Goal: Information Seeking & Learning: Find contact information

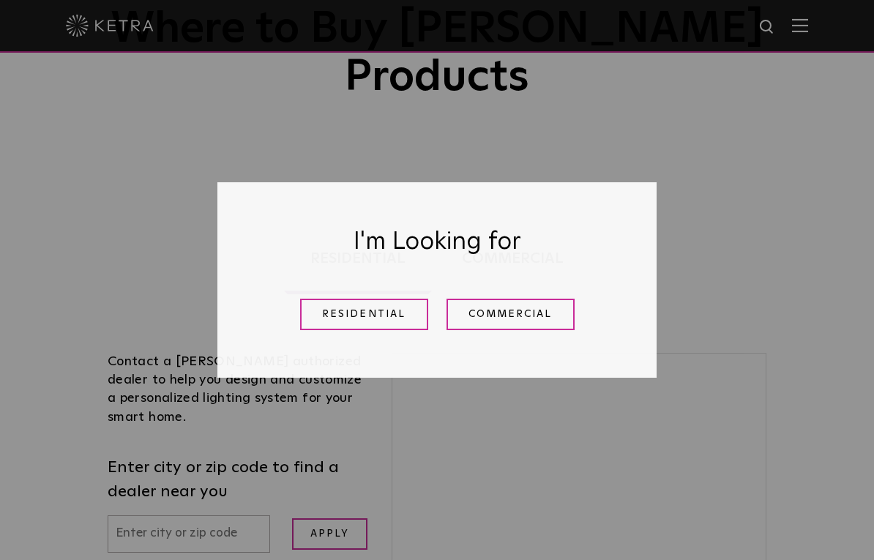
scroll to position [173, 0]
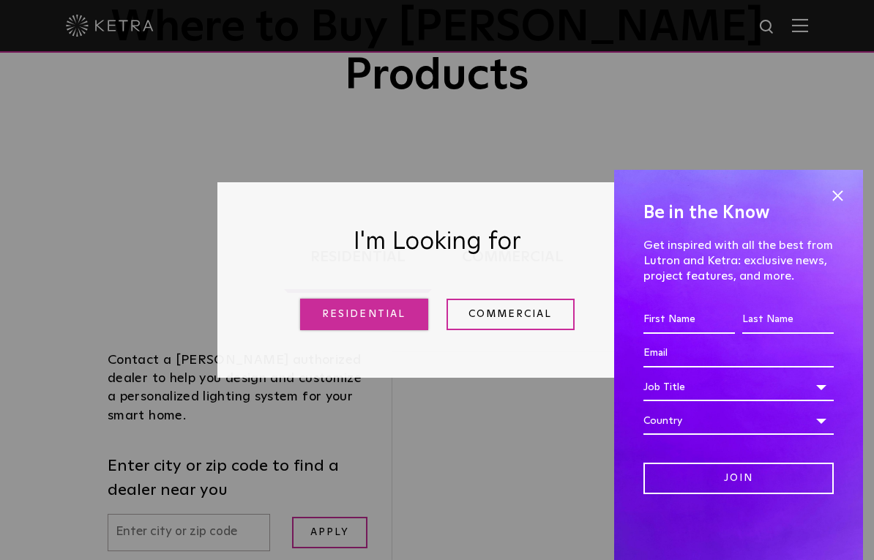
click at [383, 330] on link "Residential" at bounding box center [364, 314] width 128 height 31
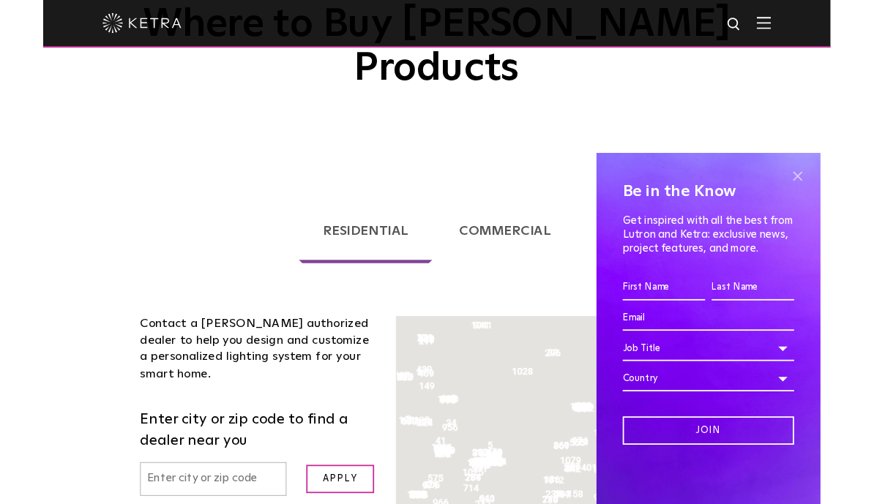
scroll to position [373, 0]
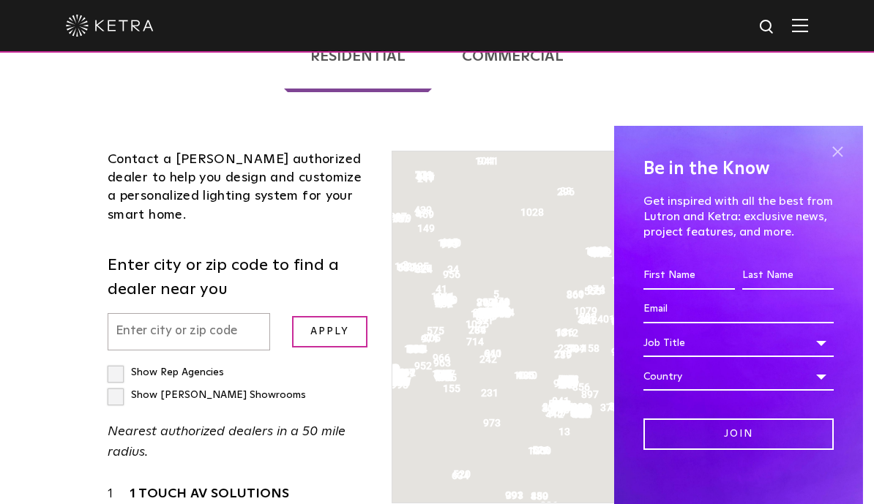
click at [836, 158] on span at bounding box center [837, 151] width 22 height 22
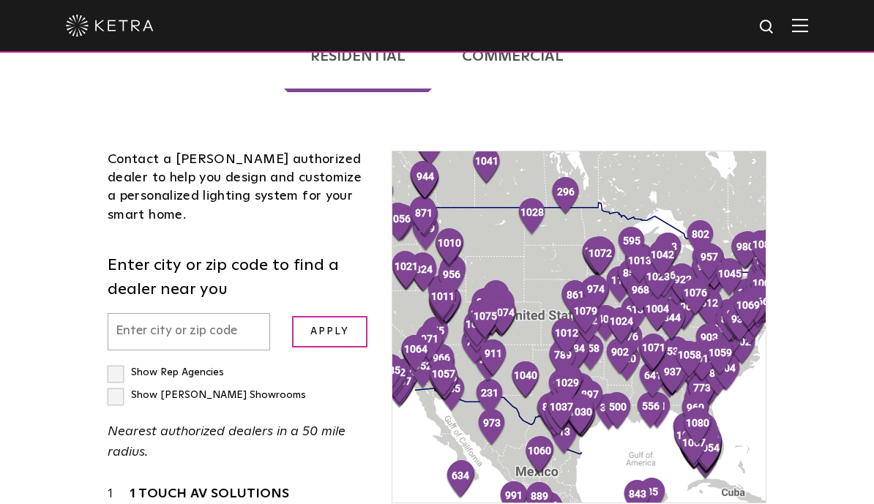
click at [841, 156] on div "Loading... Residential Commercial Contact a [PERSON_NAME] authorized dealer to …" at bounding box center [437, 412] width 874 height 834
click at [216, 313] on input "text" at bounding box center [189, 331] width 162 height 37
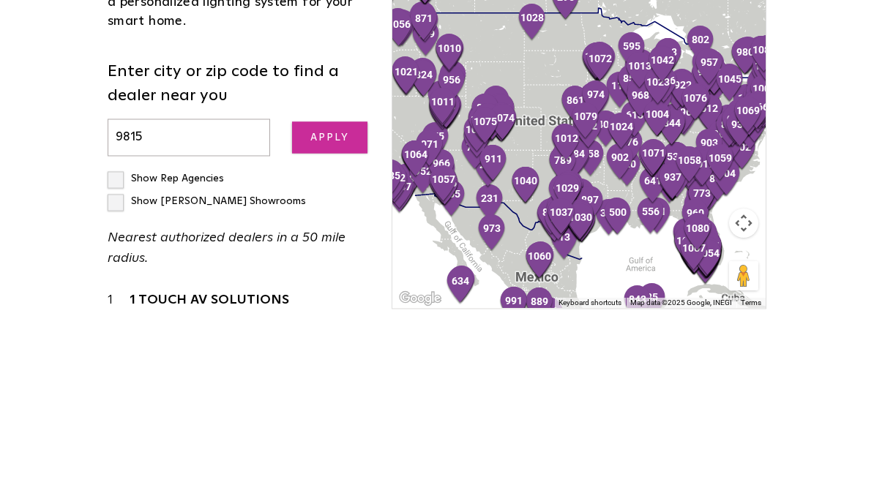
type input "9815"
click at [346, 316] on input "Apply" at bounding box center [330, 331] width 76 height 31
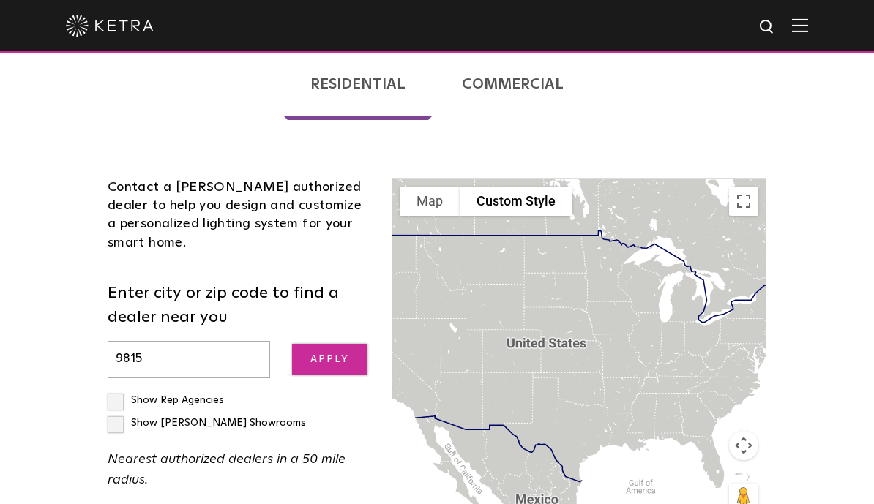
scroll to position [345, 0]
click at [108, 396] on label "Show Rep Agencies" at bounding box center [166, 401] width 116 height 10
click at [108, 390] on input "Show Rep Agencies" at bounding box center [113, 395] width 10 height 10
click at [159, 341] on input "9815" at bounding box center [189, 359] width 162 height 37
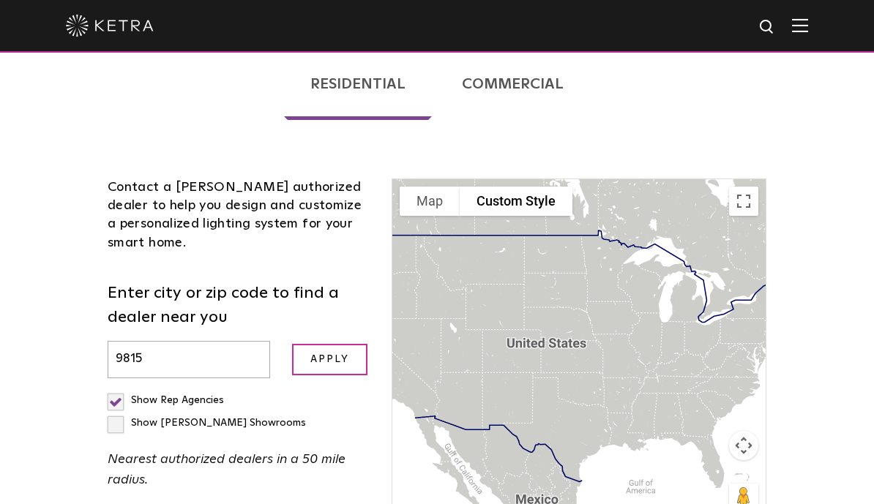
scroll to position [345, 0]
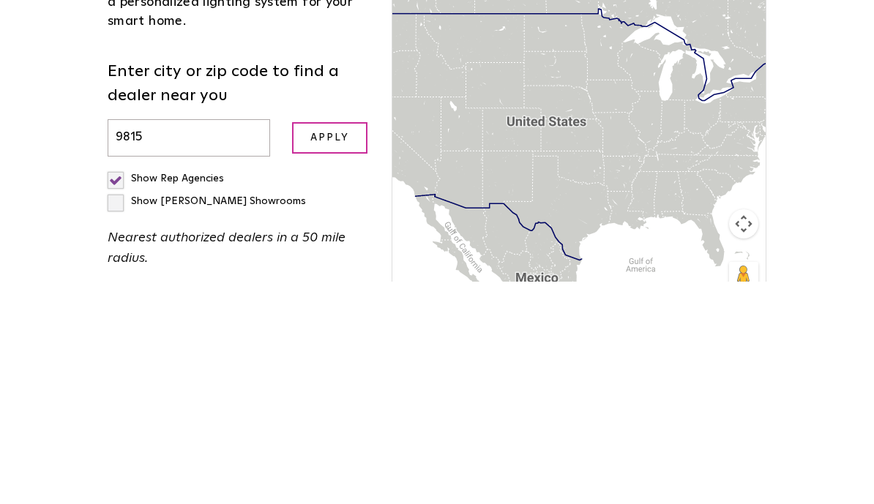
click at [124, 396] on label "Show Rep Agencies" at bounding box center [166, 401] width 116 height 10
click at [117, 390] on input "Show Rep Agencies" at bounding box center [113, 395] width 10 height 10
checkbox input "false"
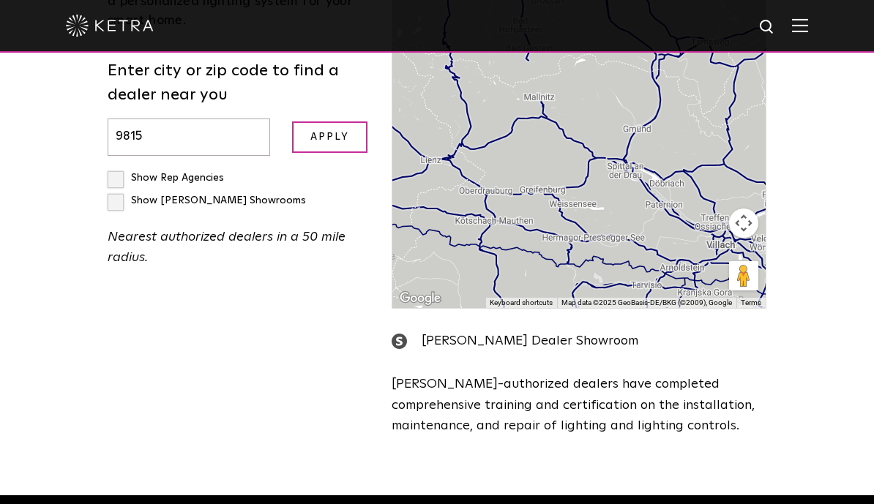
click at [158, 119] on input "9815" at bounding box center [189, 137] width 162 height 37
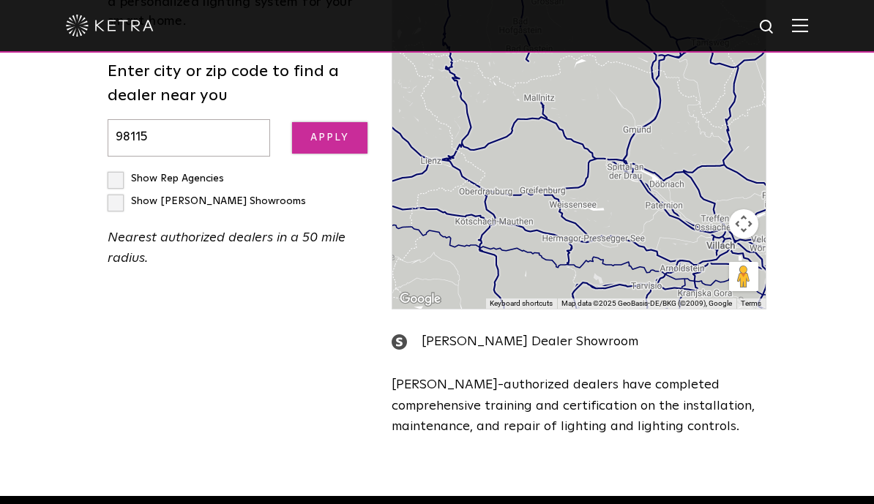
type input "98115"
click at [341, 122] on input "Apply" at bounding box center [330, 137] width 76 height 31
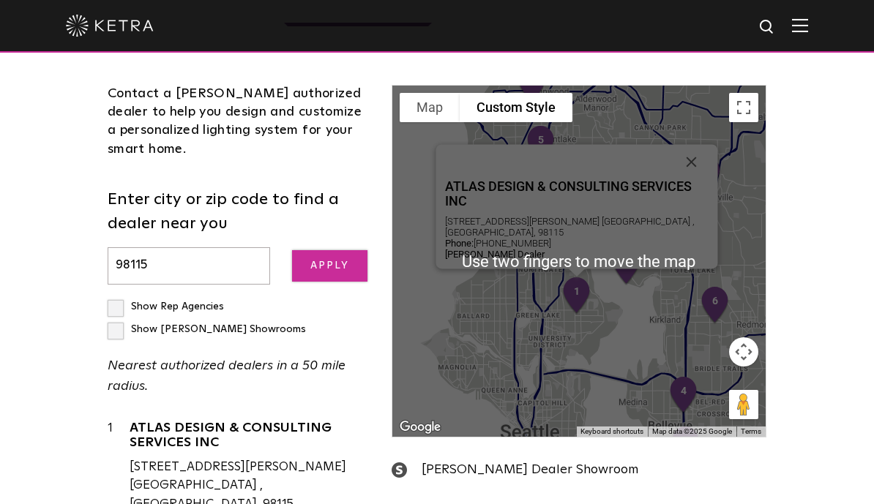
scroll to position [439, 0]
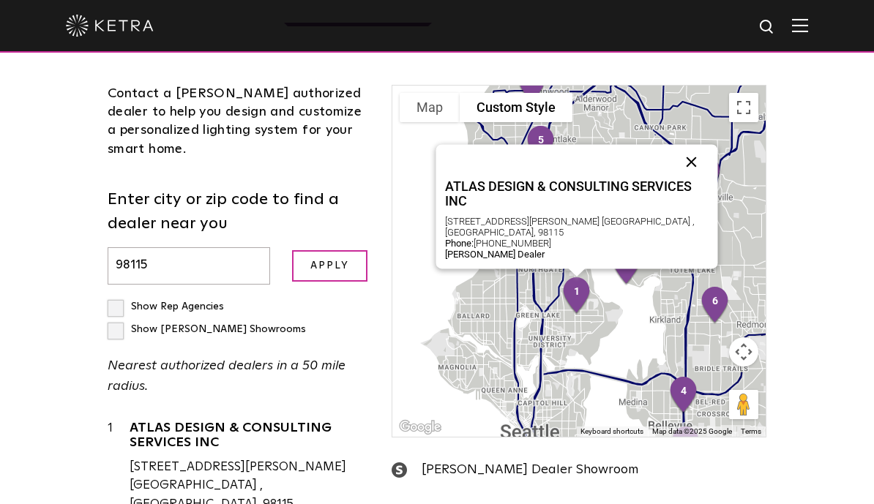
click at [691, 144] on button "Close" at bounding box center [690, 161] width 35 height 35
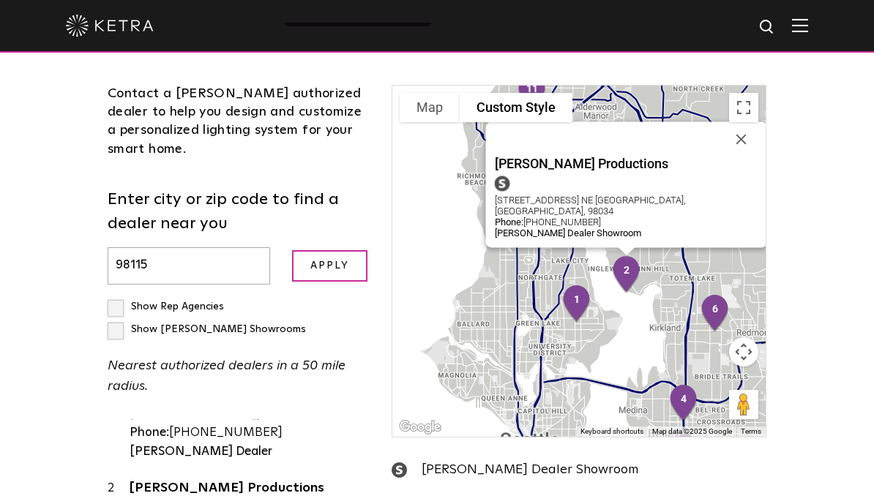
scroll to position [108, 0]
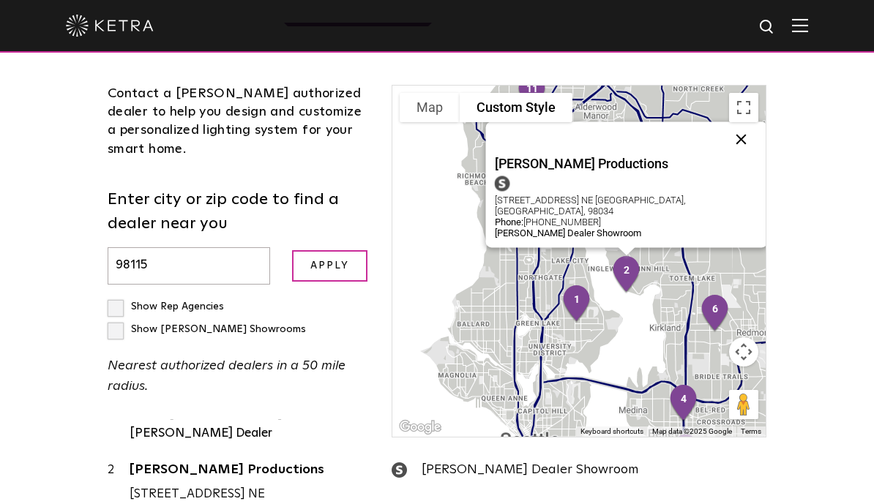
click at [723, 121] on button "Close" at bounding box center [740, 138] width 35 height 35
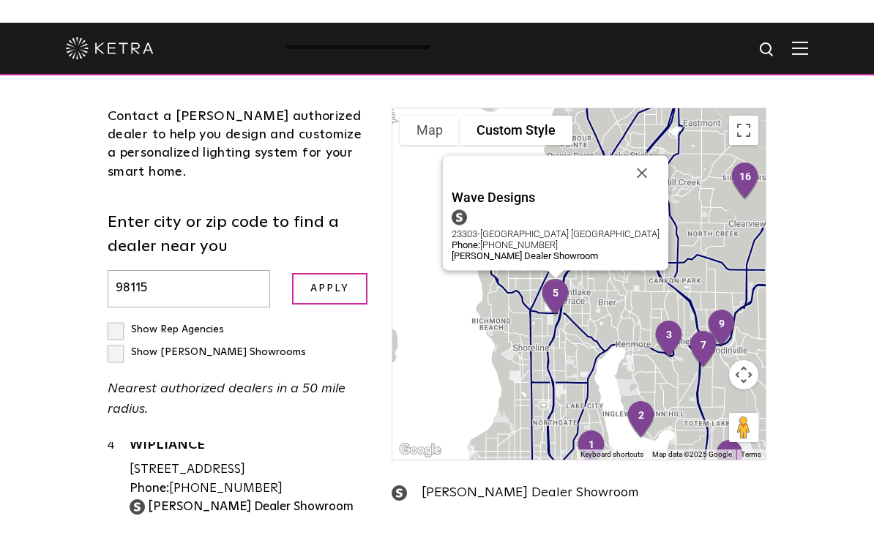
scroll to position [410, 0]
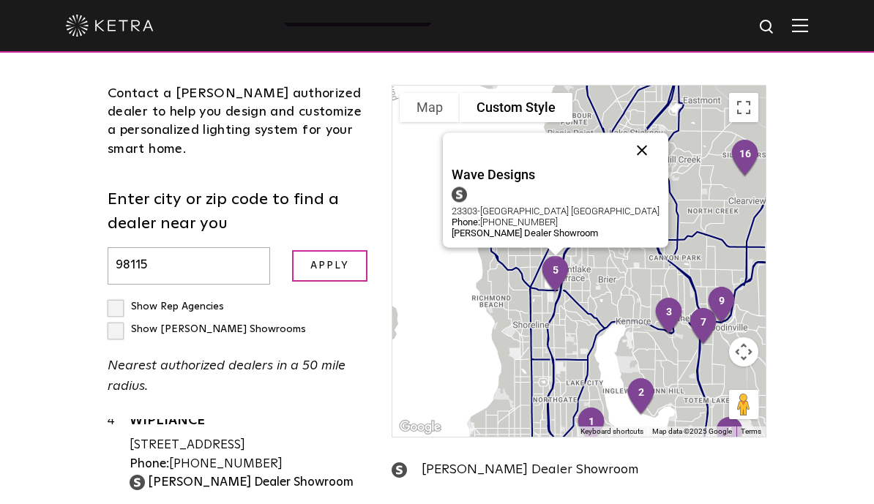
click at [656, 132] on button "Close" at bounding box center [641, 149] width 35 height 35
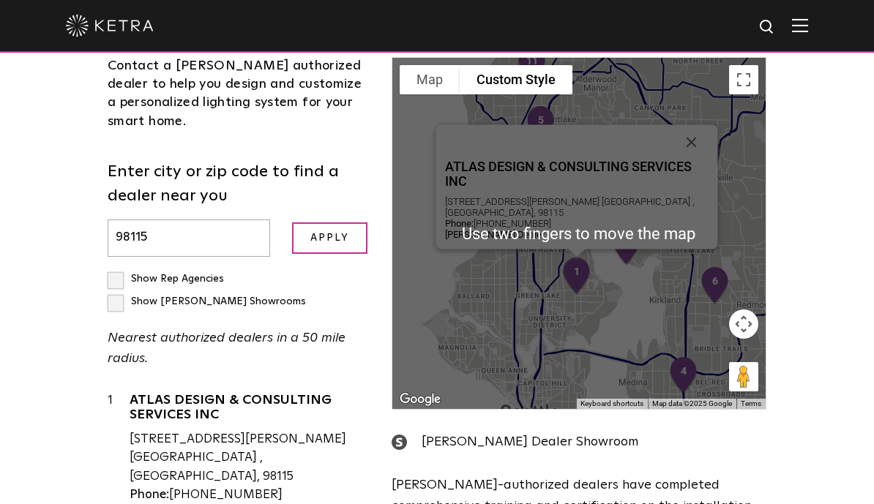
scroll to position [466, 0]
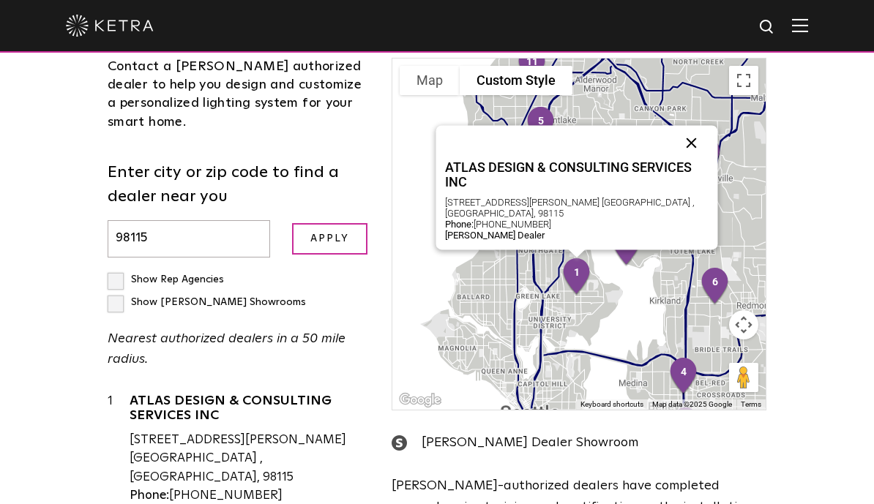
click at [688, 125] on button "Close" at bounding box center [690, 142] width 35 height 35
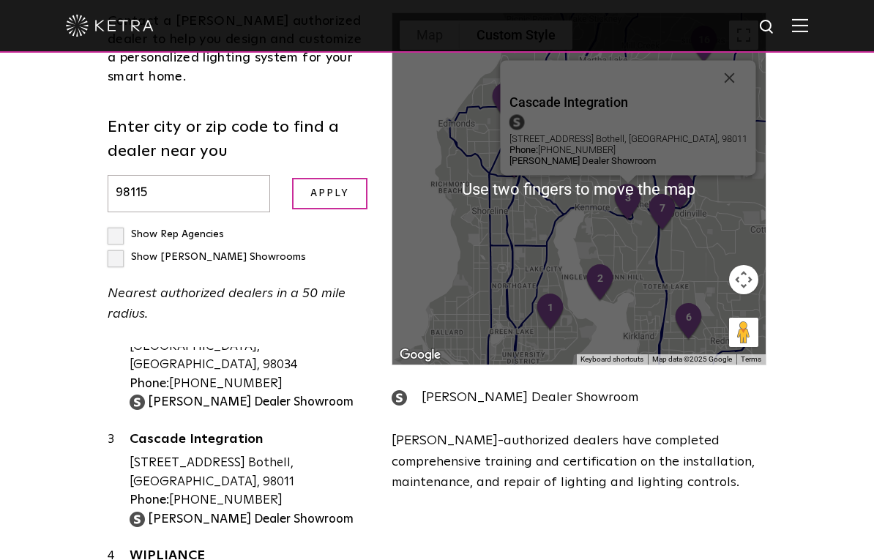
scroll to position [519, 0]
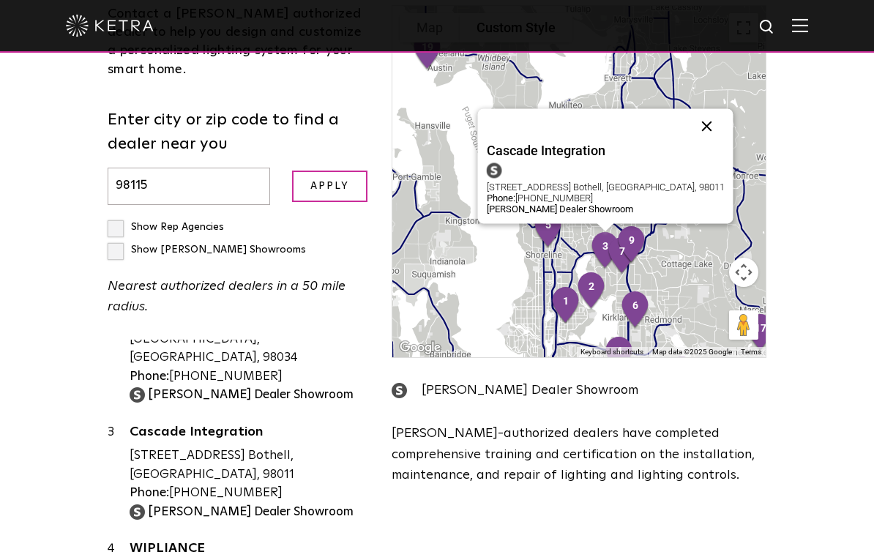
click at [688, 108] on button "Close" at bounding box center [705, 125] width 35 height 35
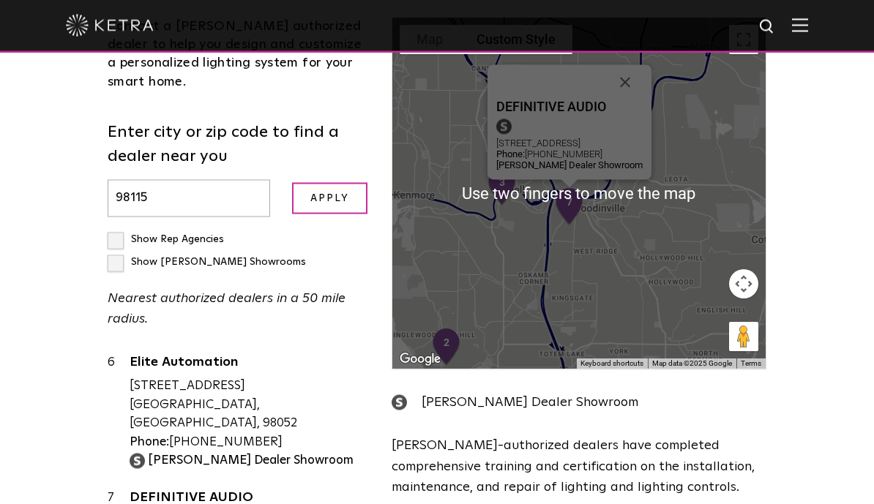
scroll to position [507, 0]
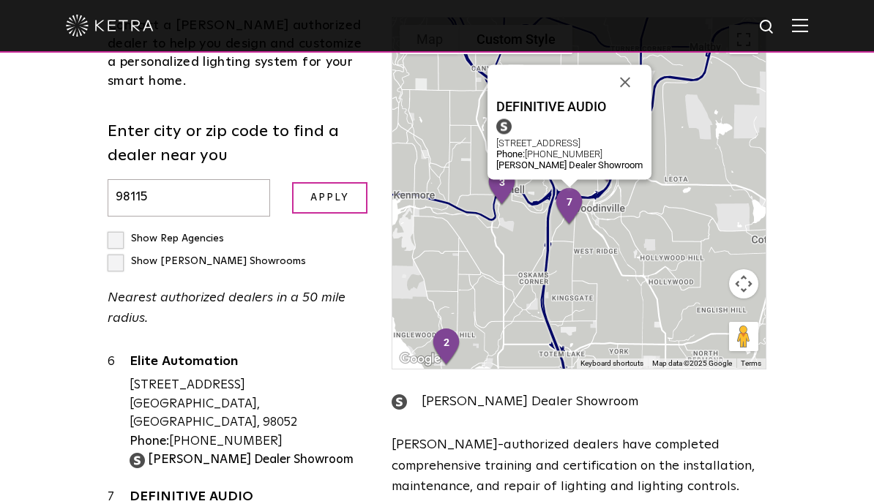
click at [641, 180] on div "DEFINITIVE AUDIO [STREET_ADDRESS] Phone: [PHONE_NUMBER] [PERSON_NAME] Dealer Sh…" at bounding box center [579, 193] width 374 height 351
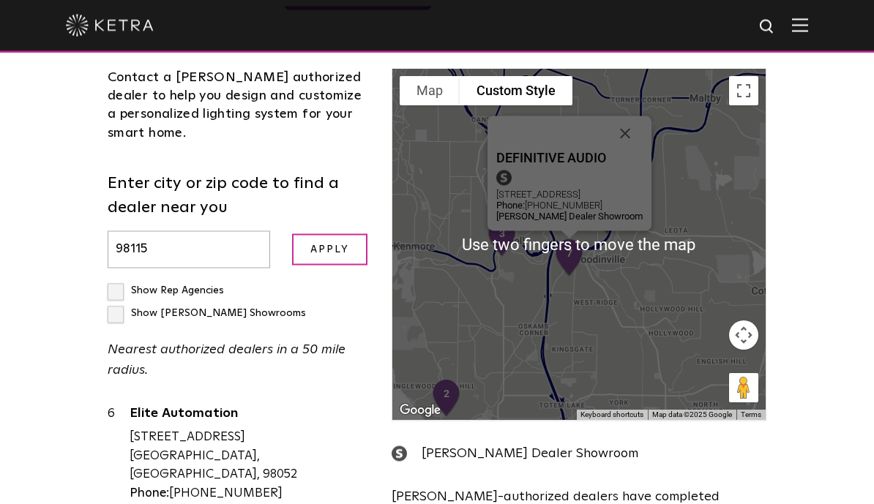
scroll to position [452, 0]
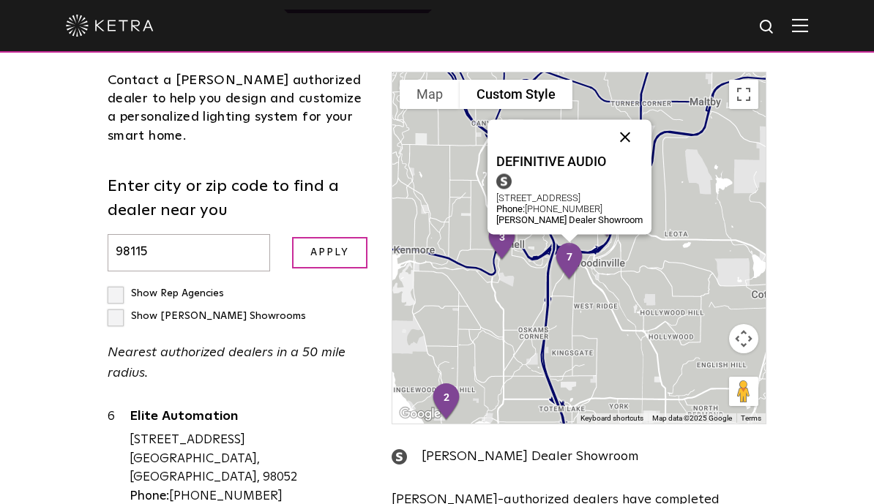
click at [642, 119] on button "Close" at bounding box center [624, 136] width 35 height 35
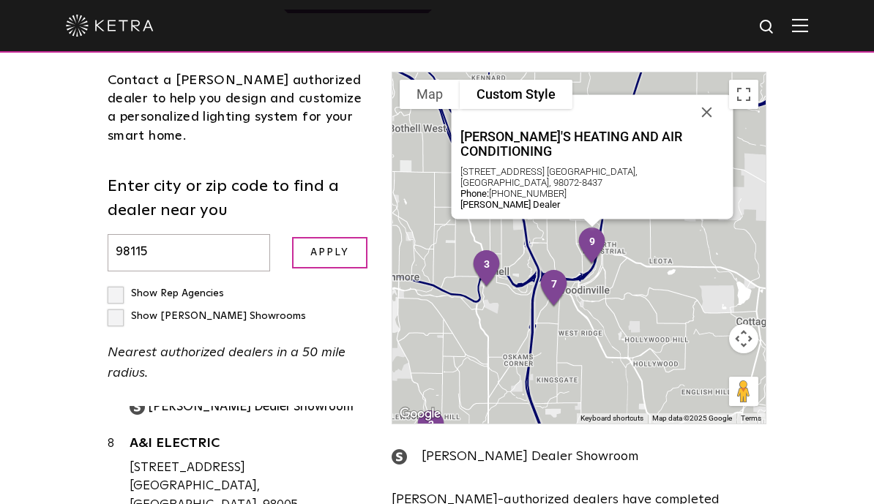
scroll to position [824, 0]
click at [707, 94] on button "Close" at bounding box center [705, 111] width 35 height 35
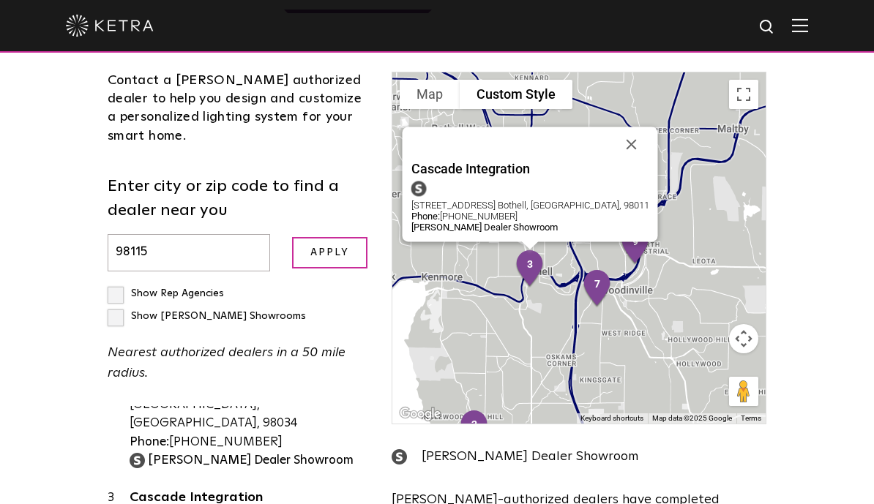
scroll to position [203, 0]
click at [613, 127] on button "Close" at bounding box center [630, 144] width 35 height 35
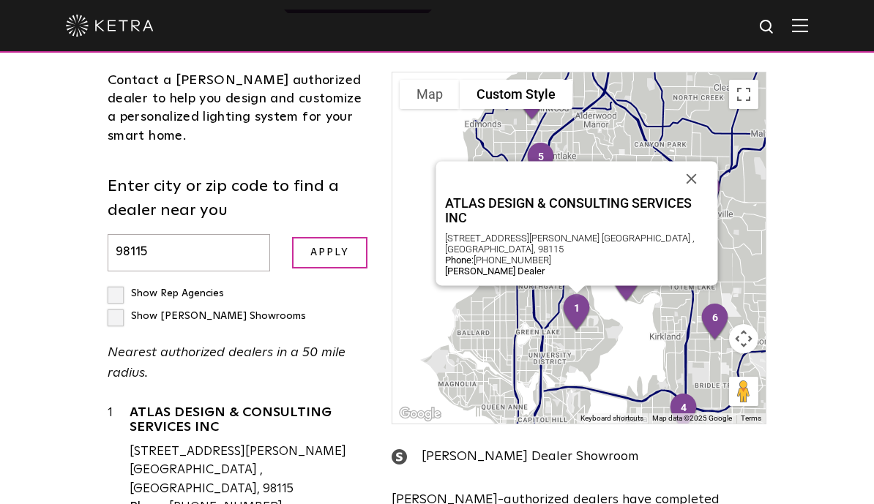
scroll to position [0, 0]
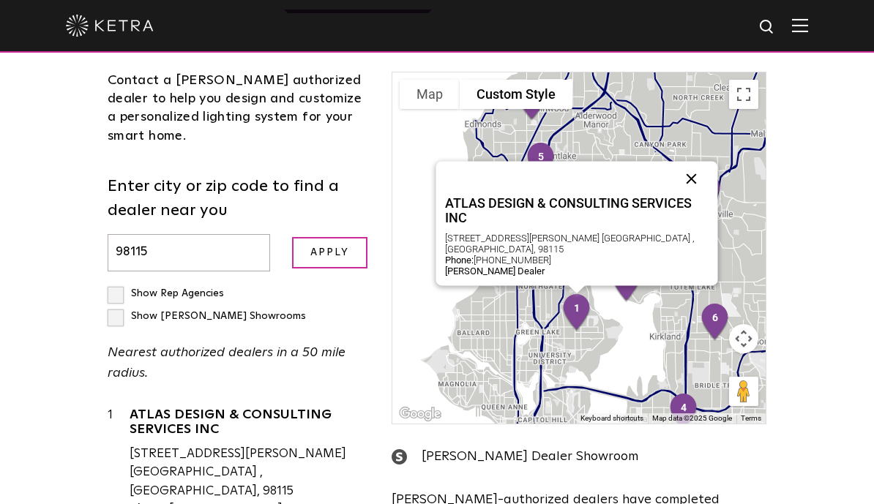
click at [697, 161] on button "Close" at bounding box center [690, 178] width 35 height 35
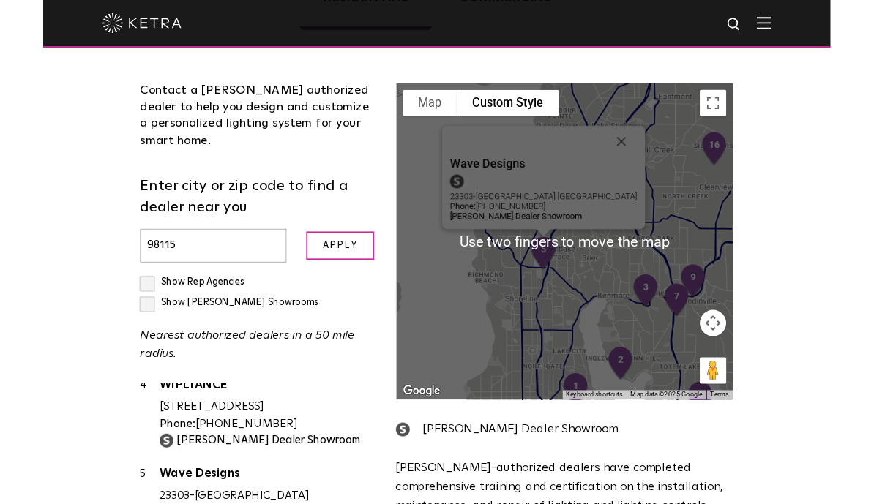
scroll to position [432, 0]
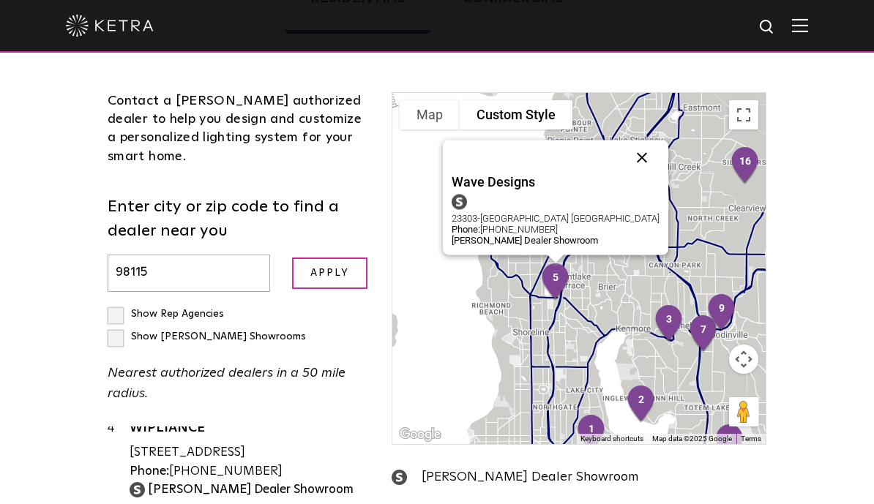
click at [659, 140] on button "Close" at bounding box center [641, 157] width 35 height 35
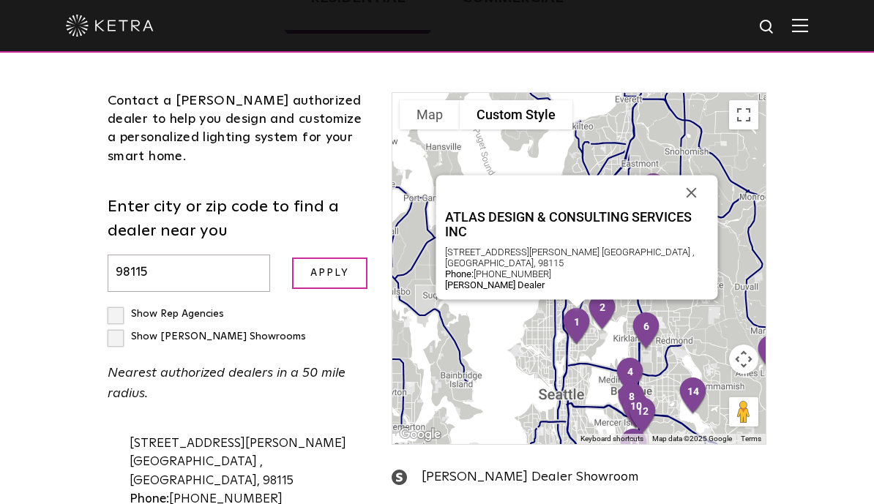
scroll to position [0, 0]
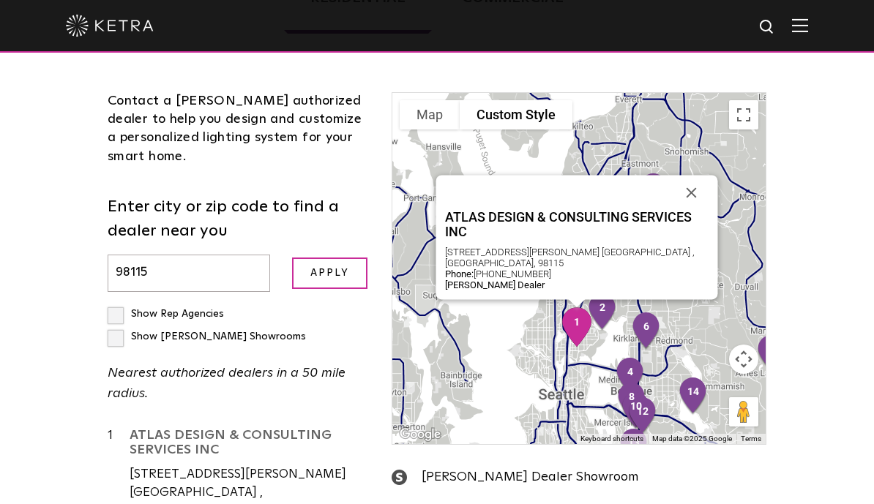
click at [271, 429] on link "ATLAS DESIGN & CONSULTING SERVICES INC" at bounding box center [249, 445] width 240 height 33
click at [702, 152] on div "ATLAS DESIGN & CONSULTING SERVICES INC [STREET_ADDRESS][PERSON_NAME] [GEOGRAPHI…" at bounding box center [579, 268] width 374 height 351
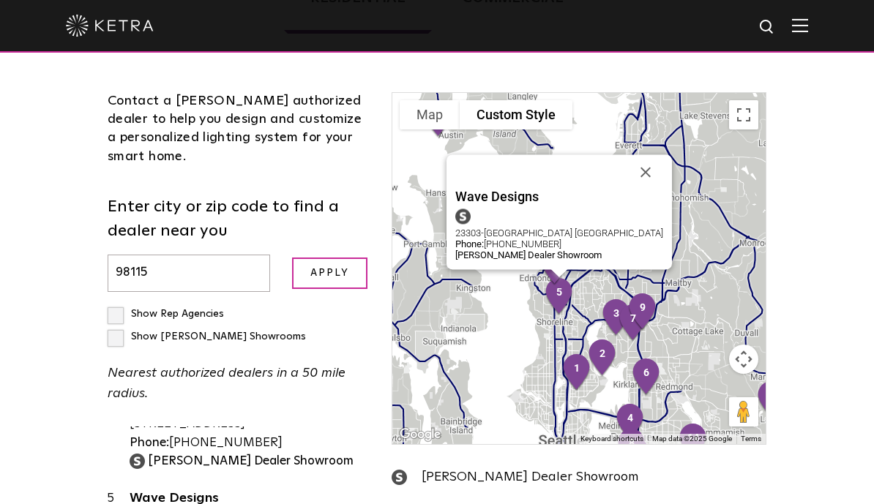
scroll to position [410, 0]
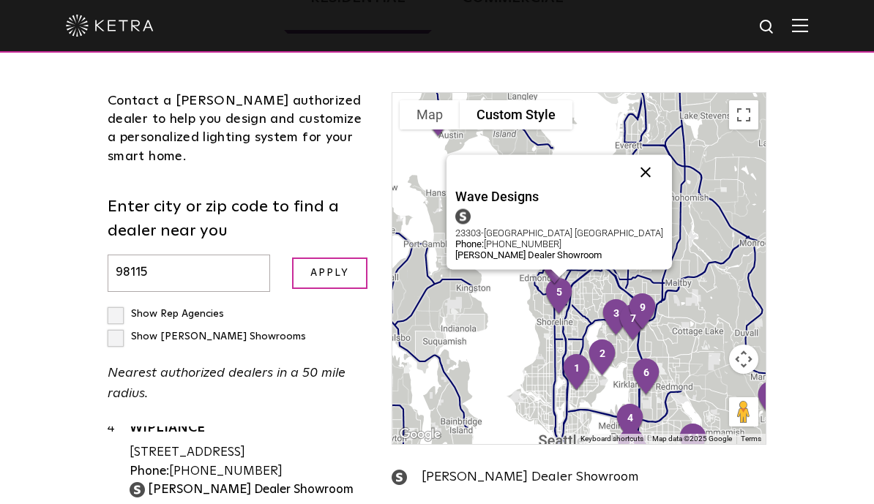
click at [663, 154] on button "Close" at bounding box center [645, 171] width 35 height 35
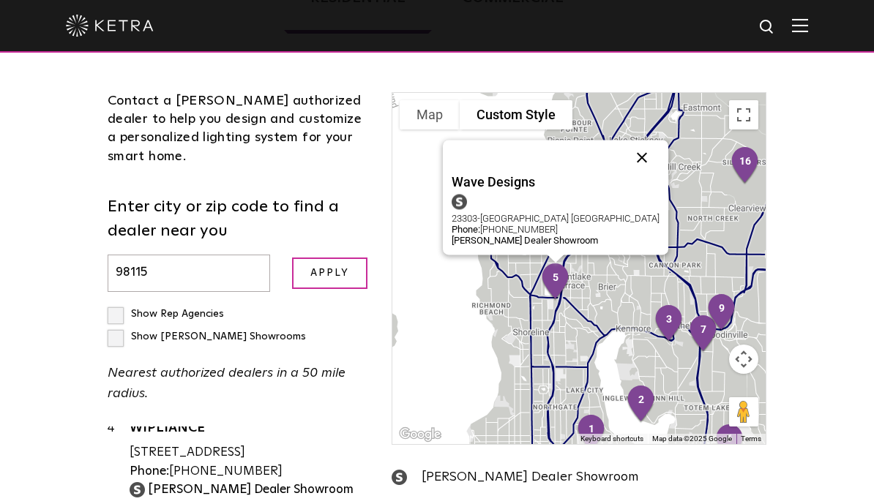
click at [655, 140] on button "Close" at bounding box center [641, 157] width 35 height 35
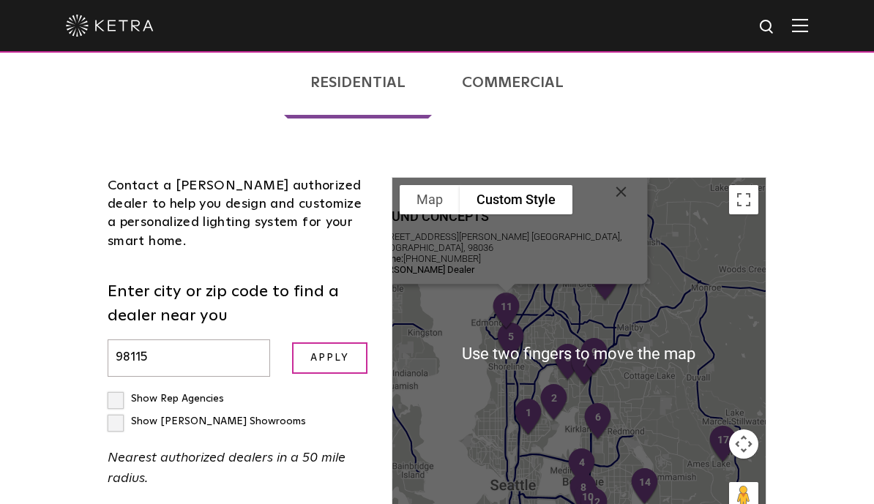
scroll to position [343, 0]
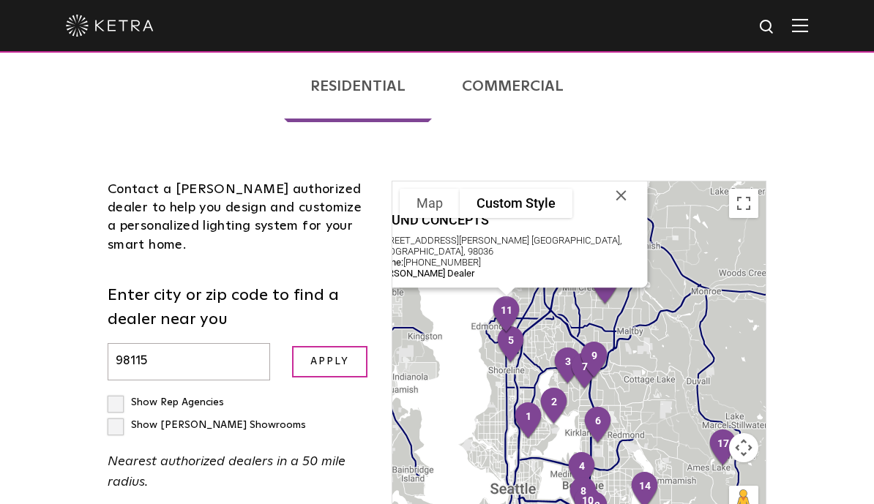
click at [691, 229] on div "SOUND CONCEPTS [STREET_ADDRESS][PERSON_NAME] [GEOGRAPHIC_DATA], [GEOGRAPHIC_DAT…" at bounding box center [579, 356] width 374 height 351
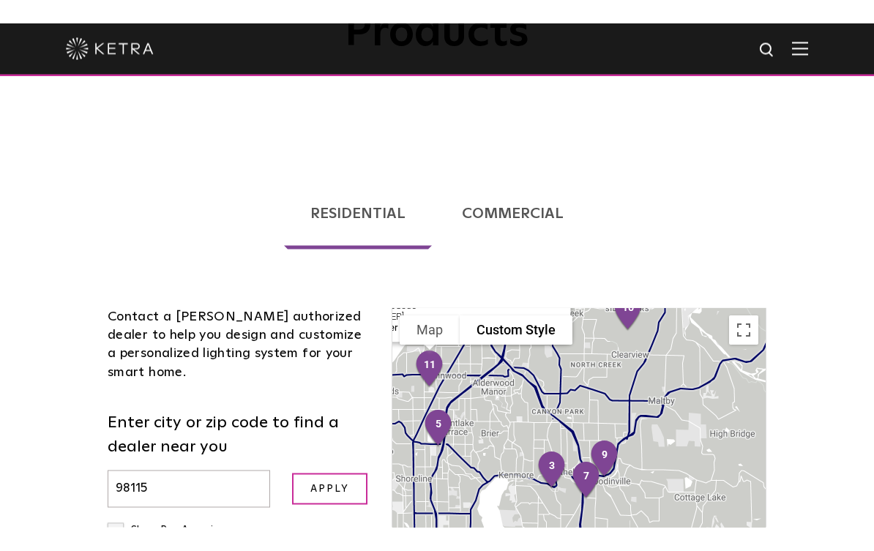
scroll to position [240, 0]
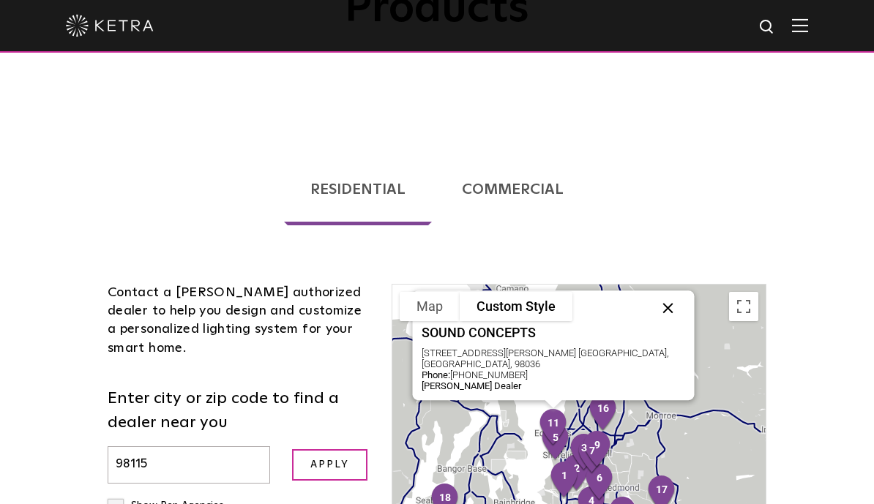
click at [650, 290] on button "Close" at bounding box center [667, 307] width 35 height 35
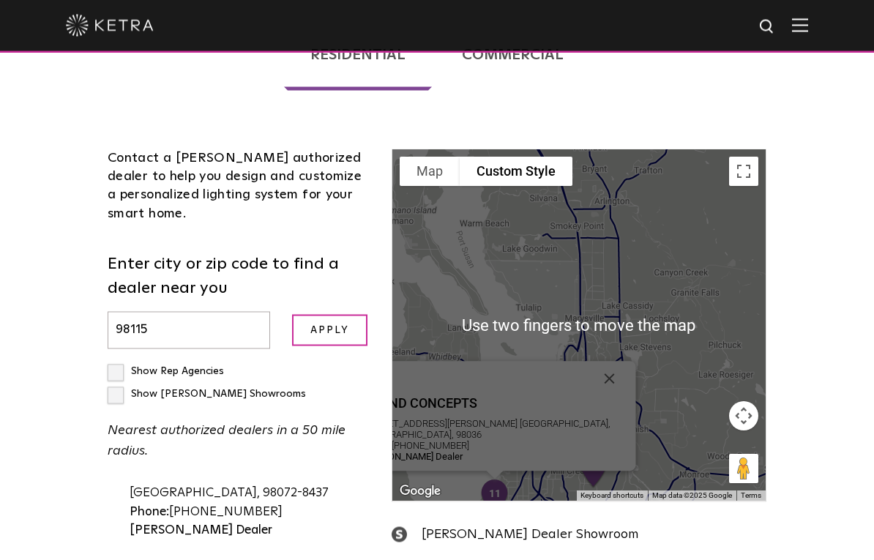
scroll to position [400, 0]
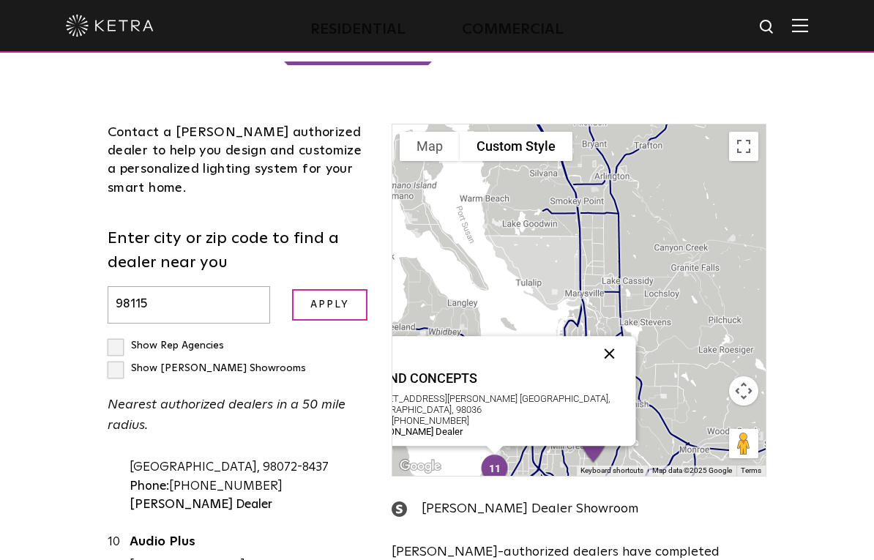
click at [591, 336] on button "Close" at bounding box center [608, 353] width 35 height 35
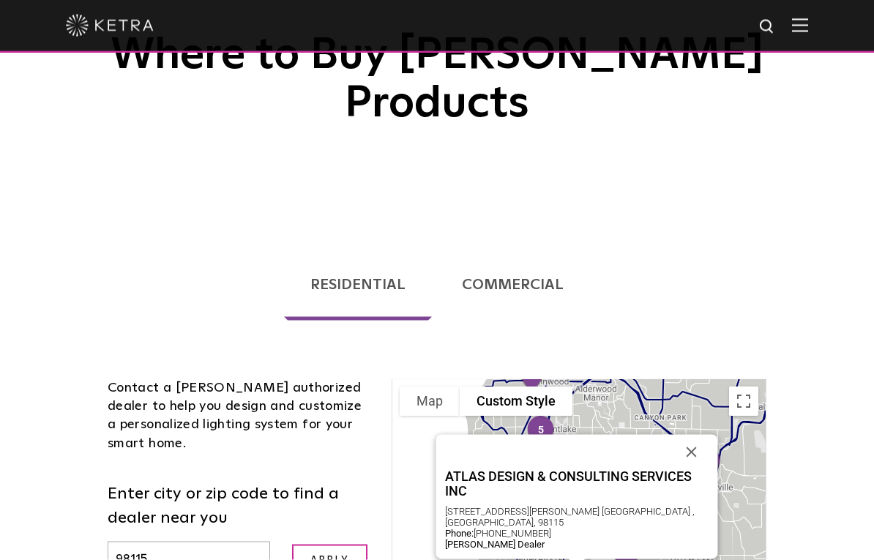
scroll to position [206, 0]
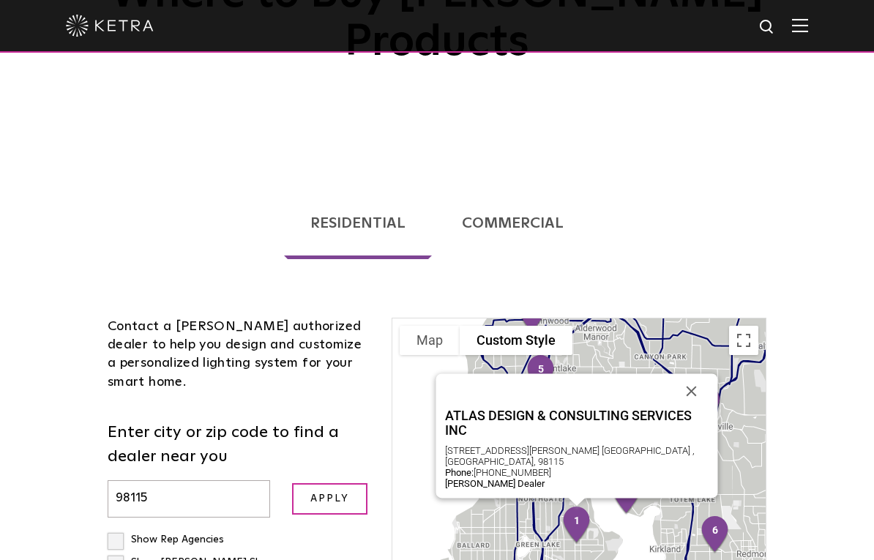
click at [532, 187] on link "Commercial" at bounding box center [512, 223] width 154 height 72
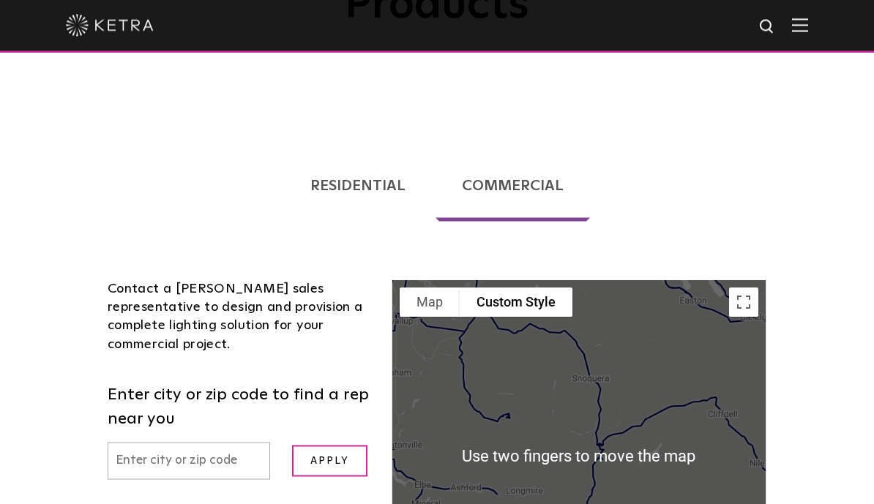
scroll to position [244, 0]
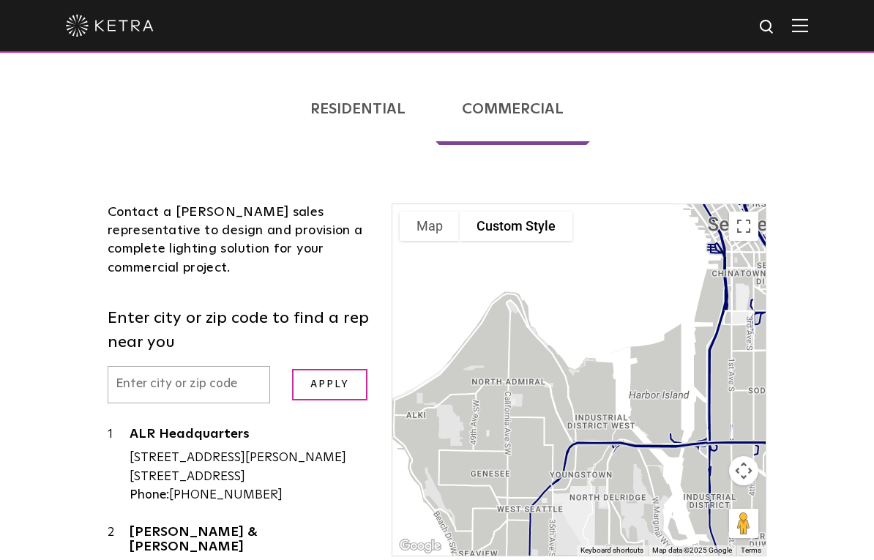
click at [226, 366] on input "text" at bounding box center [189, 384] width 162 height 37
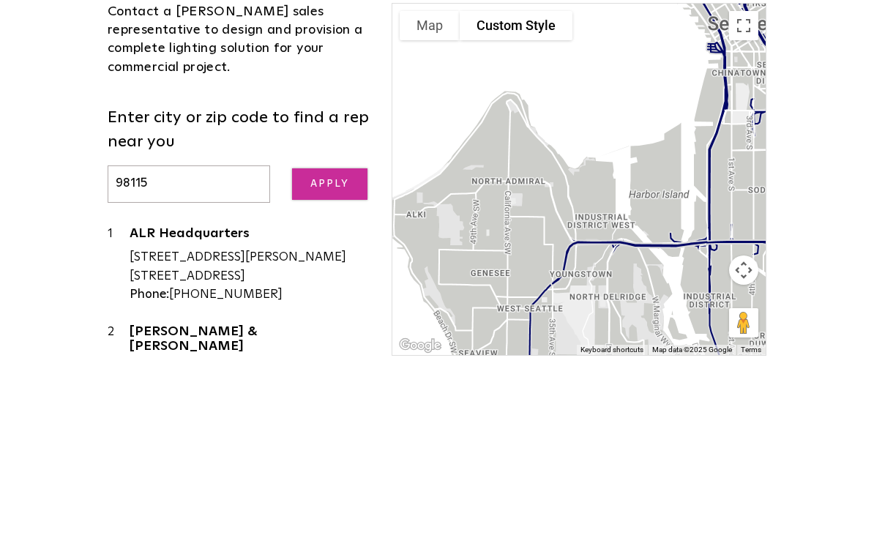
type input "98115"
click at [348, 369] on input "Apply" at bounding box center [330, 384] width 76 height 31
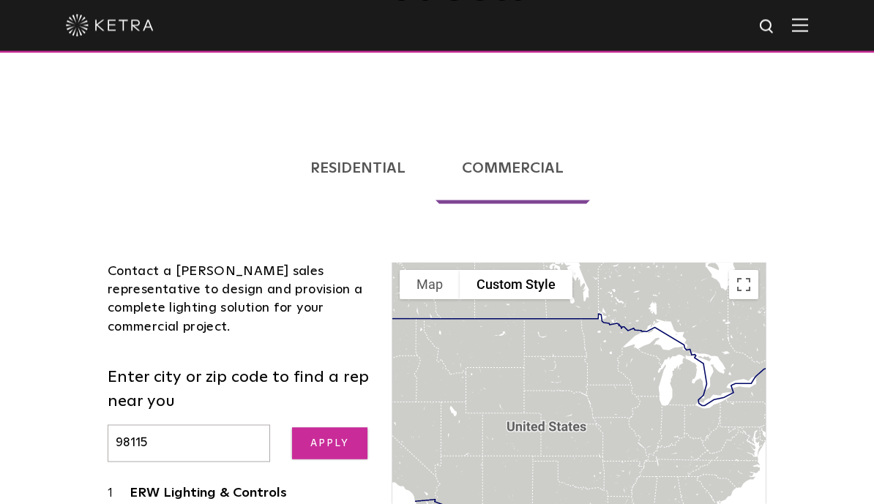
scroll to position [0, 0]
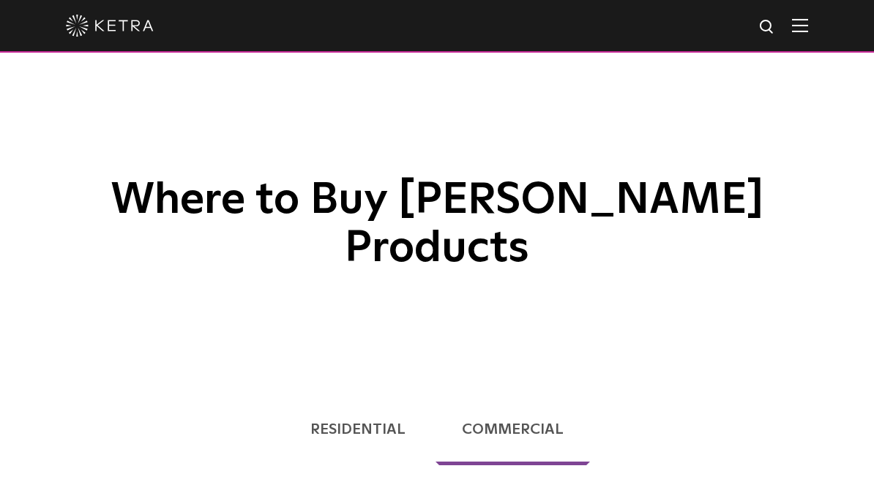
click at [99, 26] on img at bounding box center [110, 26] width 88 height 22
